Goal: Task Accomplishment & Management: Manage account settings

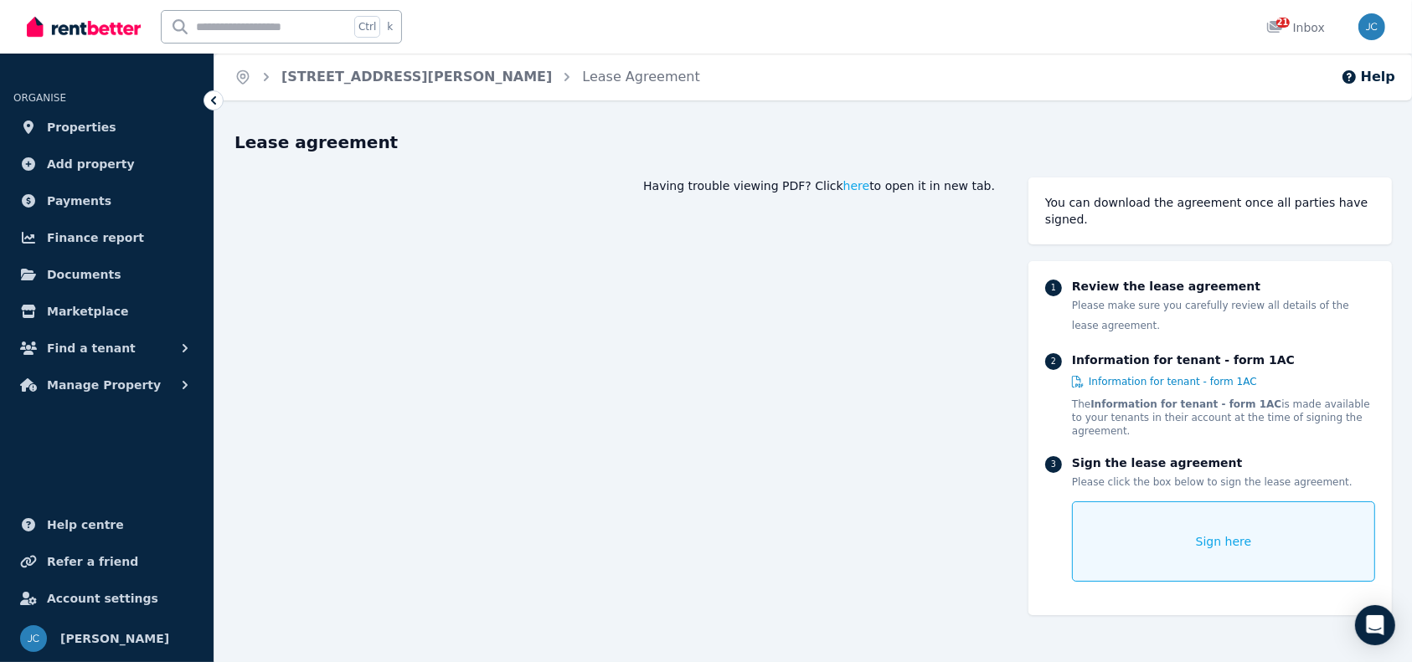
click at [119, 136] on link "Properties" at bounding box center [106, 127] width 187 height 33
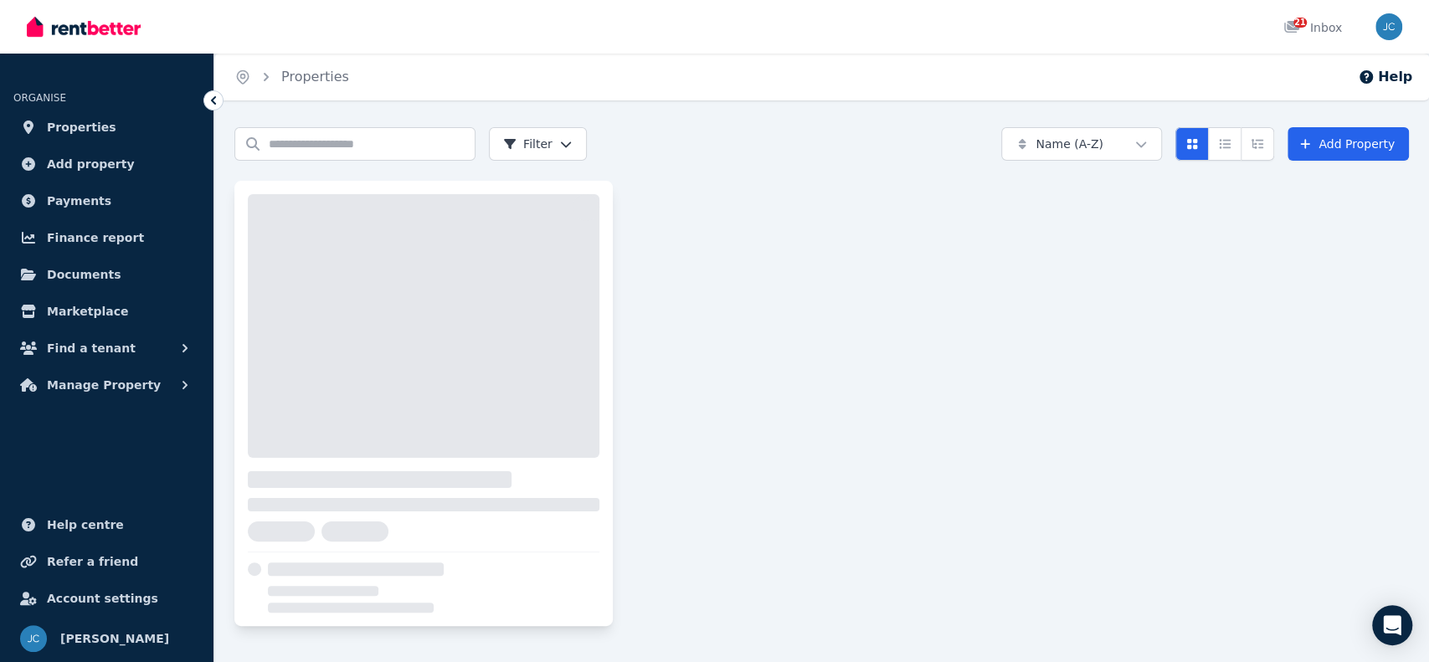
click at [384, 516] on div at bounding box center [424, 542] width 352 height 142
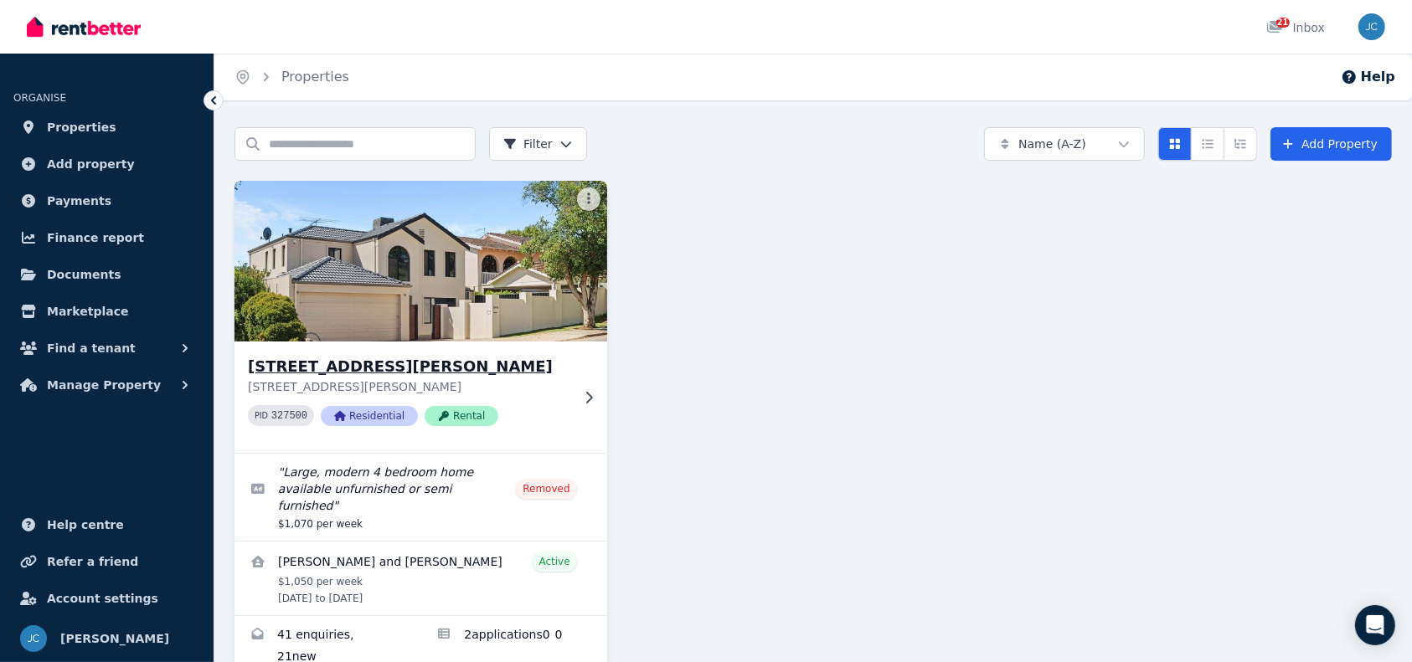
click at [572, 409] on div "[STREET_ADDRESS][GEOGRAPHIC_DATA][PERSON_NAME][STREET_ADDRESS][PERSON_NAME] PID…" at bounding box center [420, 397] width 373 height 111
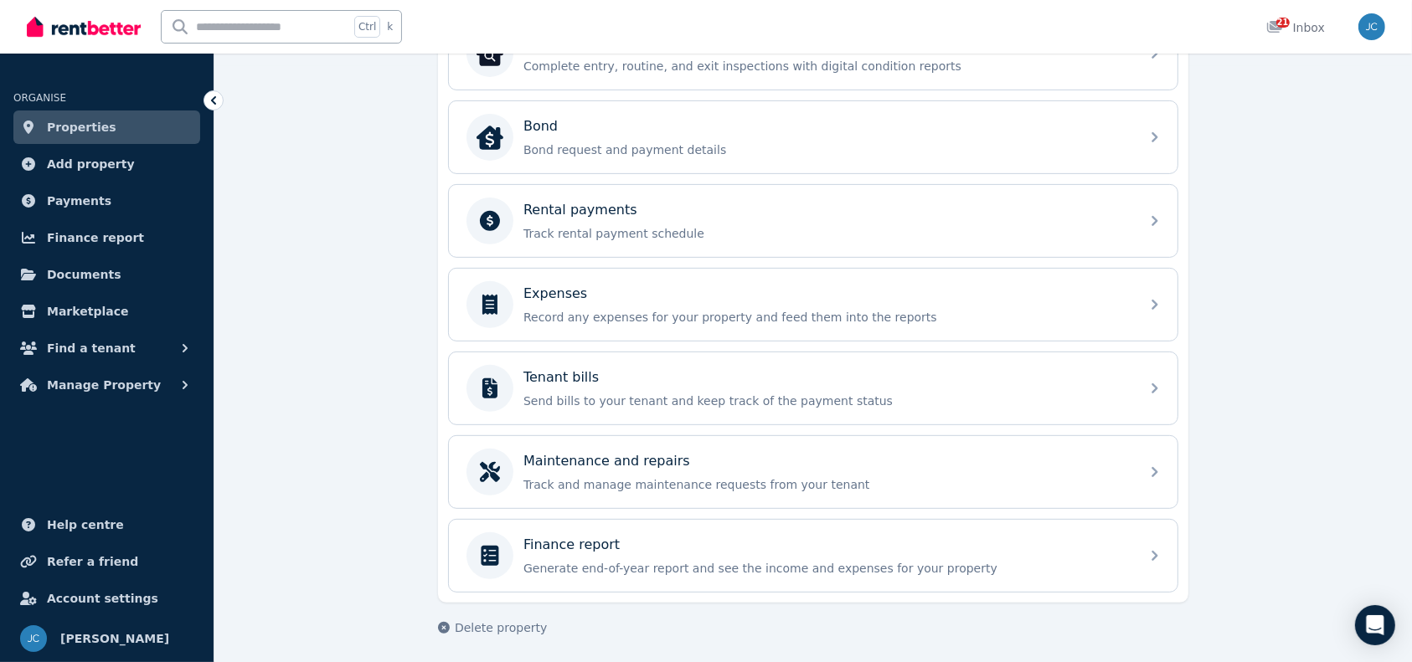
scroll to position [306, 0]
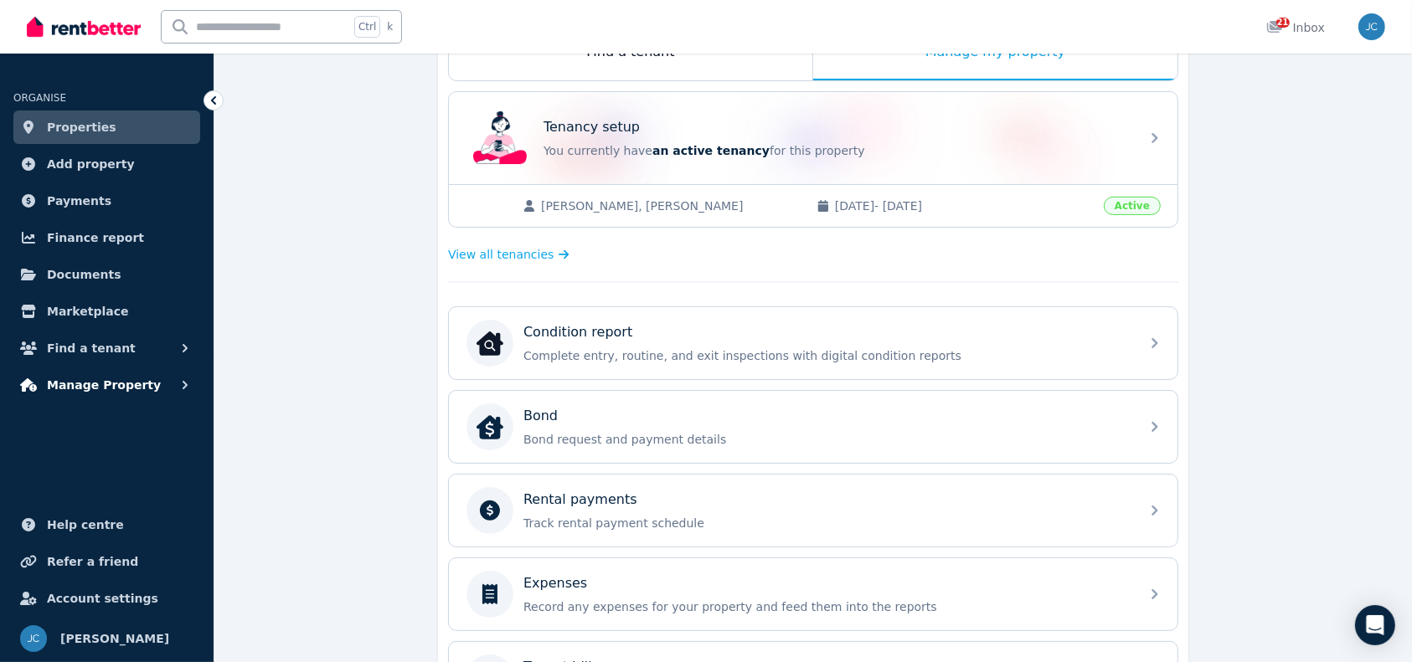
click at [115, 381] on span "Manage Property" at bounding box center [104, 385] width 114 height 20
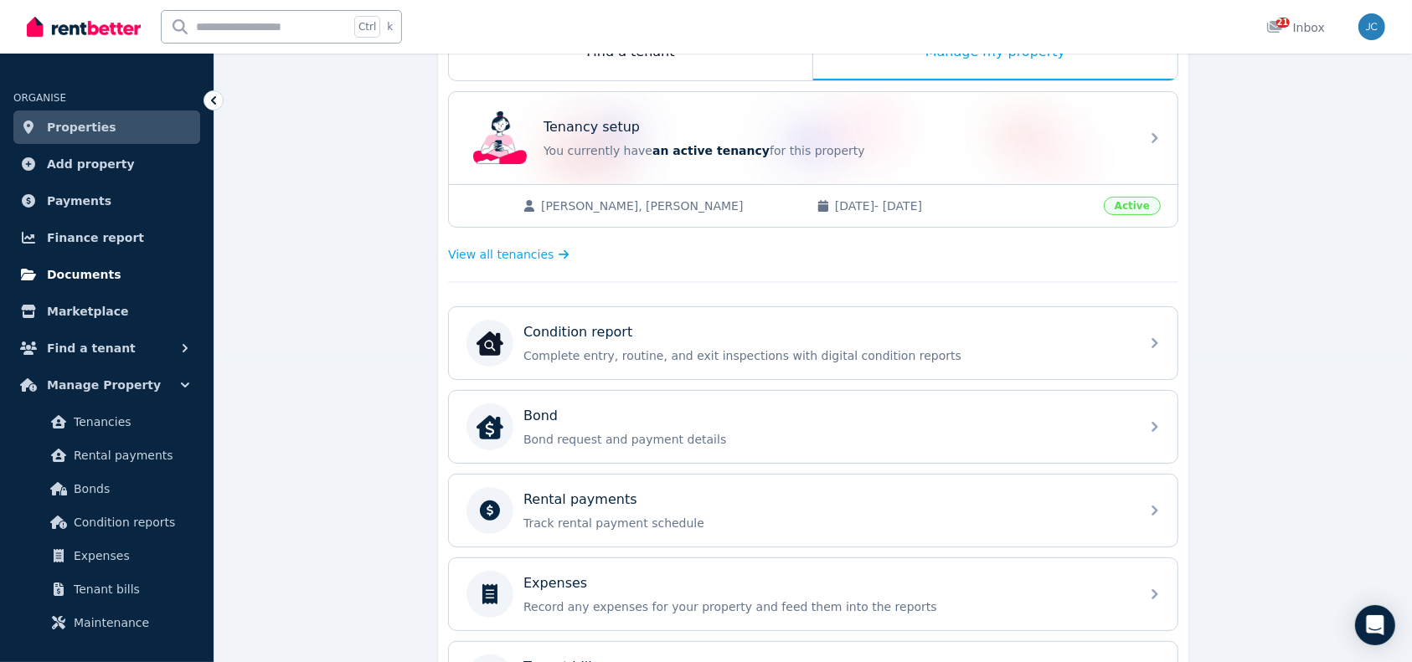
click at [92, 260] on link "Documents" at bounding box center [106, 274] width 187 height 33
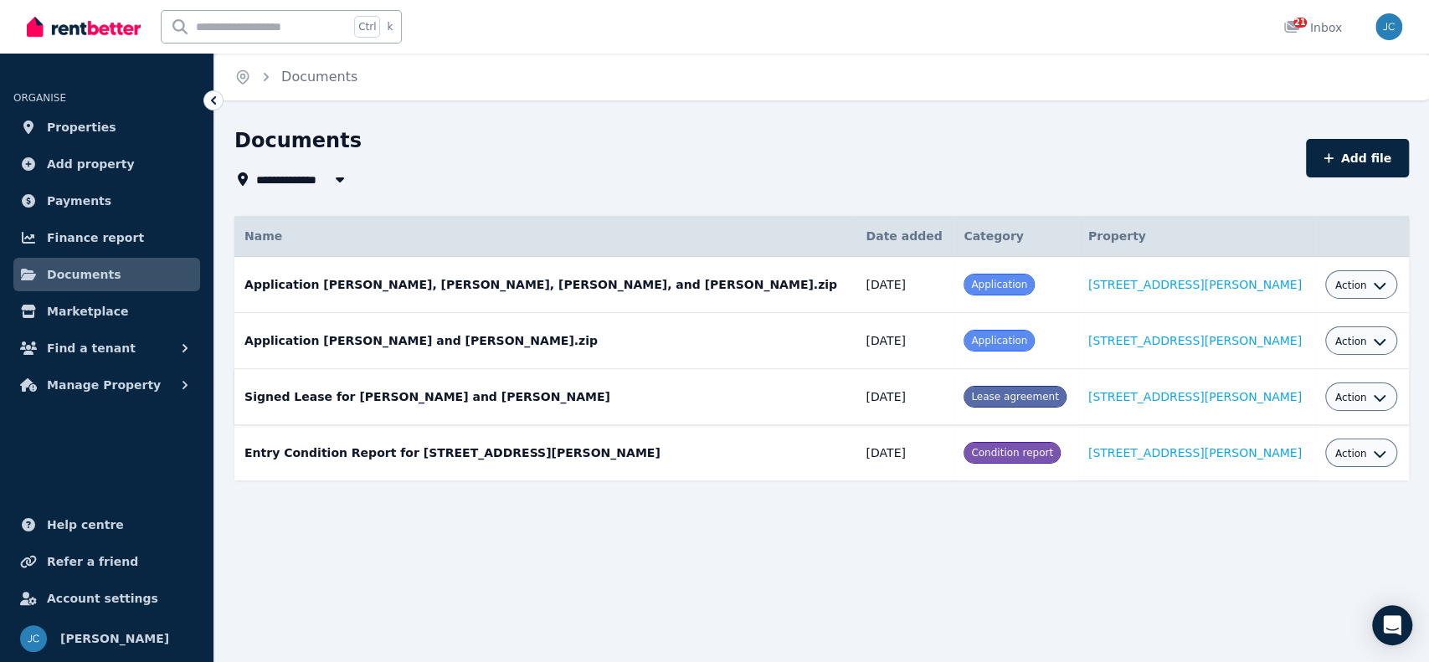
click at [1340, 399] on span "Action" at bounding box center [1351, 397] width 32 height 13
click at [1269, 472] on link "View" at bounding box center [1309, 465] width 161 height 30
click at [1346, 271] on div "Action" at bounding box center [1361, 284] width 73 height 28
click at [1341, 286] on span "Action" at bounding box center [1351, 285] width 32 height 13
click at [1276, 353] on link "View" at bounding box center [1309, 353] width 161 height 30
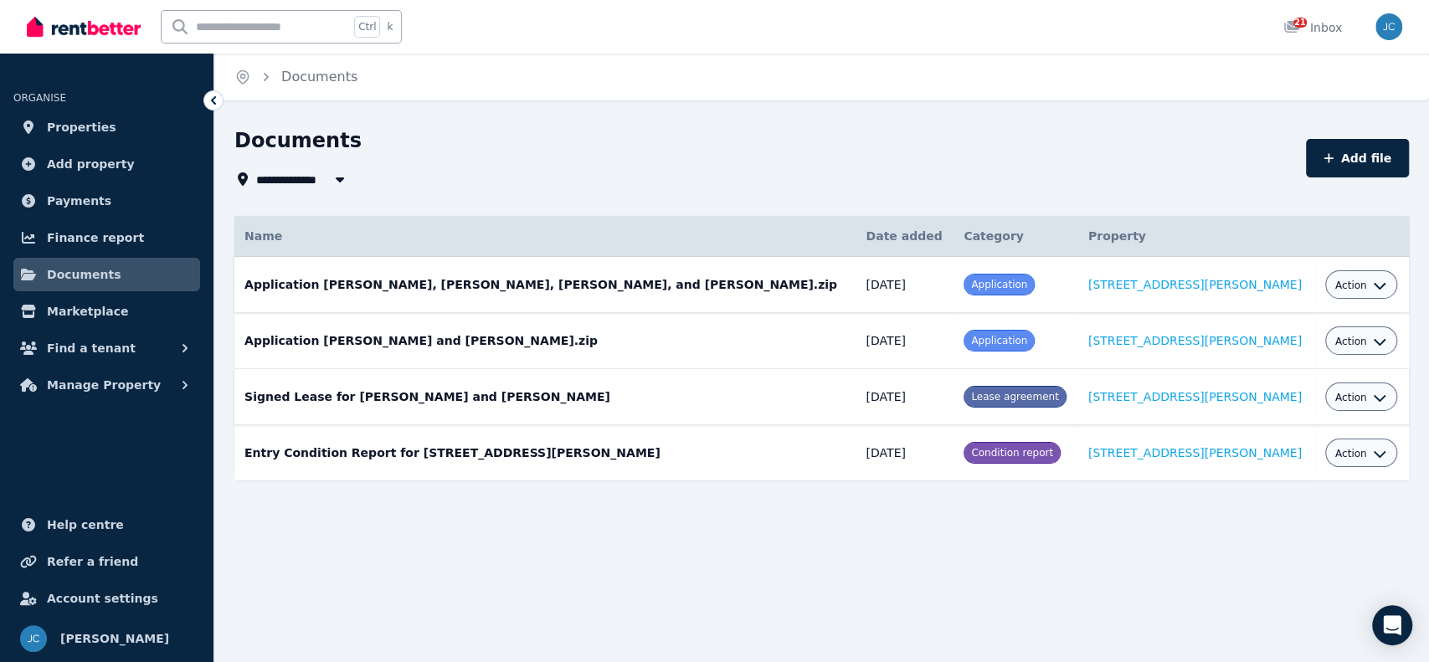
click at [1356, 277] on div "Action" at bounding box center [1361, 285] width 52 height 20
click at [110, 118] on link "Properties" at bounding box center [106, 127] width 187 height 33
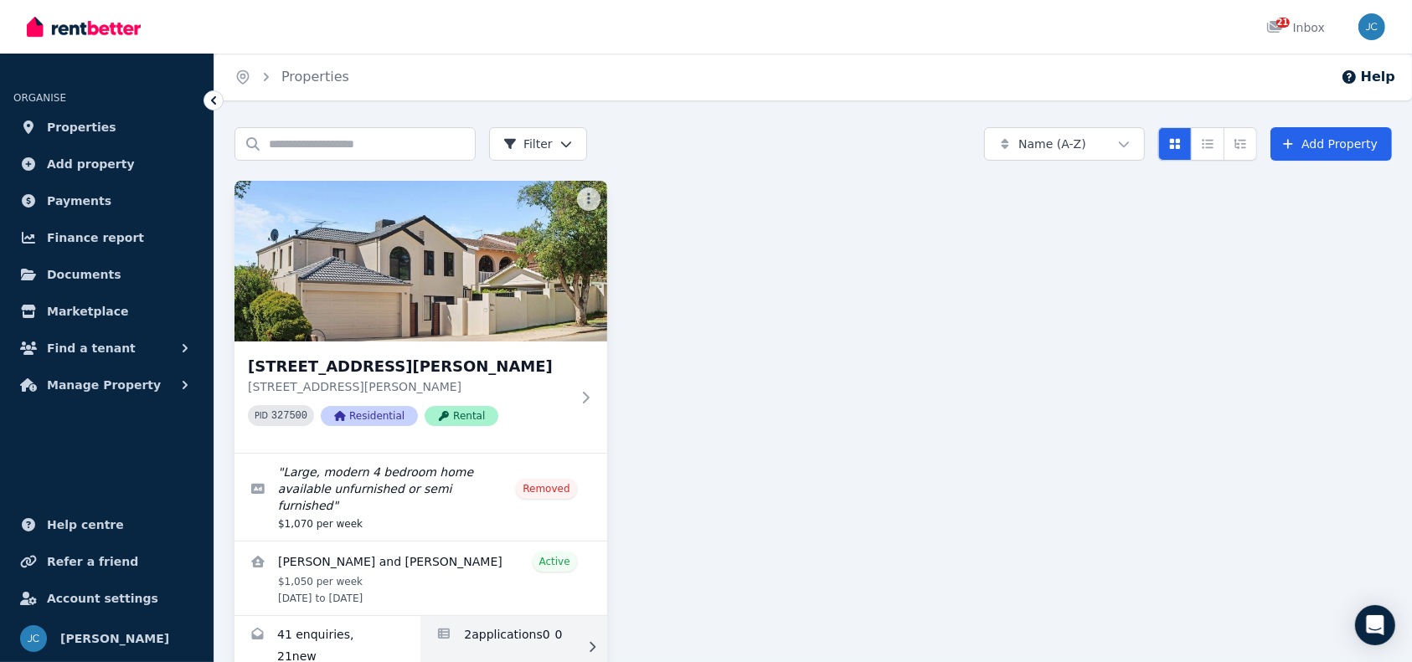
click at [496, 616] on link "Applications for 154A Reynolds Road, Mount Pleasant" at bounding box center [513, 647] width 186 height 62
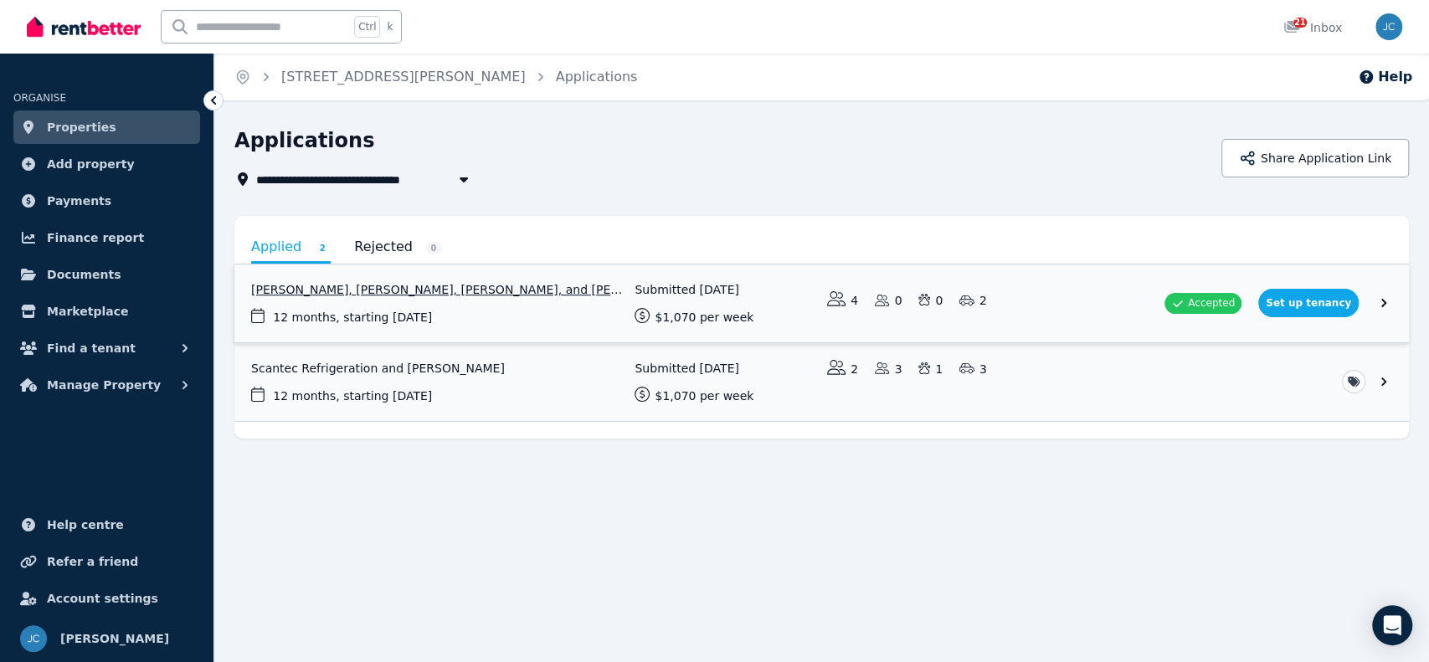
click at [1329, 302] on link "View application: Kate Murphy, Muireann Moriarty, Ciara McLoughlin, and Emma Do…" at bounding box center [821, 304] width 1175 height 78
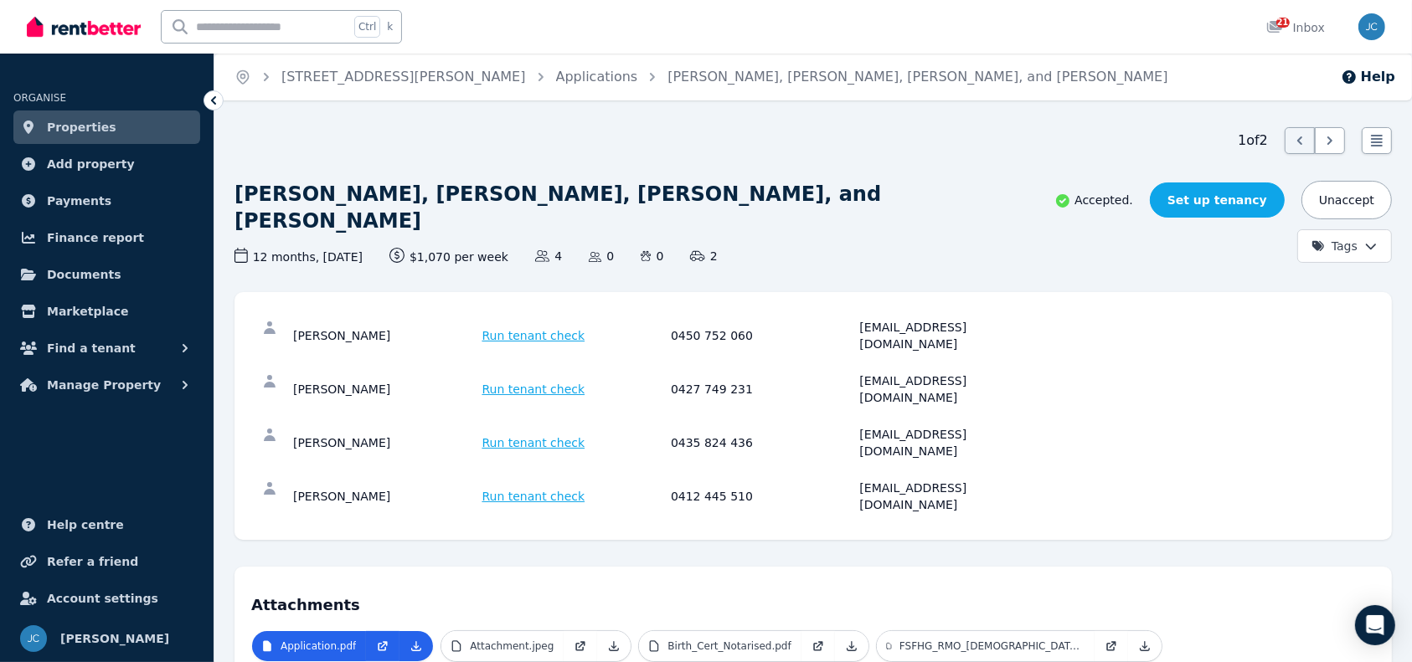
click at [1228, 203] on link "Set up tenancy" at bounding box center [1217, 200] width 135 height 35
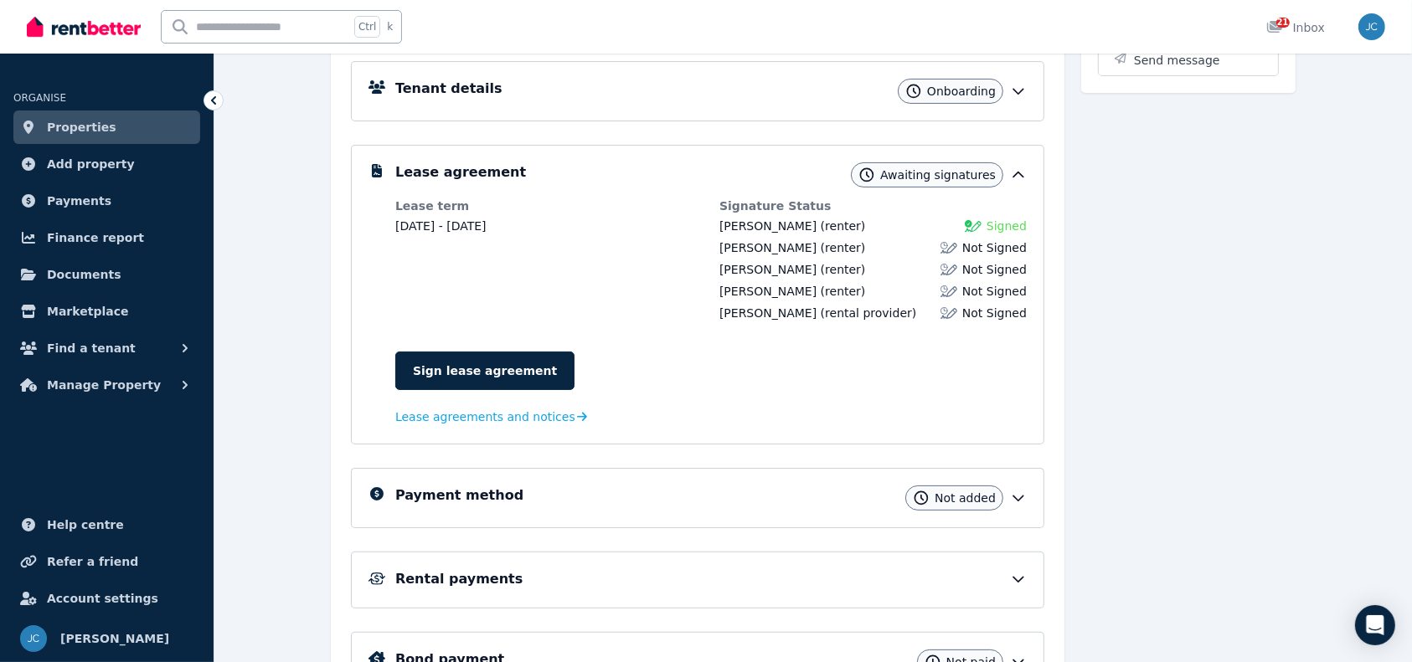
scroll to position [247, 0]
